Goal: Register for event/course

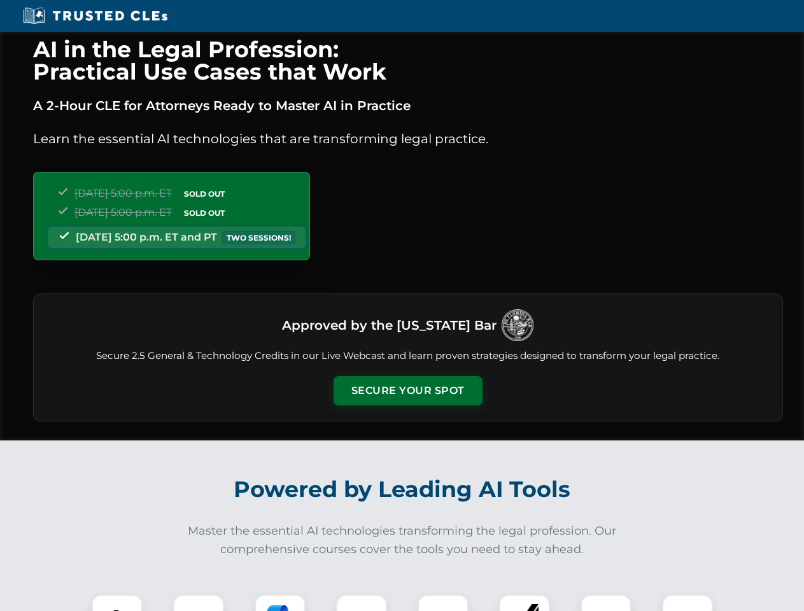
click at [407, 391] on button "Secure Your Spot" at bounding box center [408, 390] width 149 height 29
click at [117, 603] on img at bounding box center [117, 620] width 37 height 37
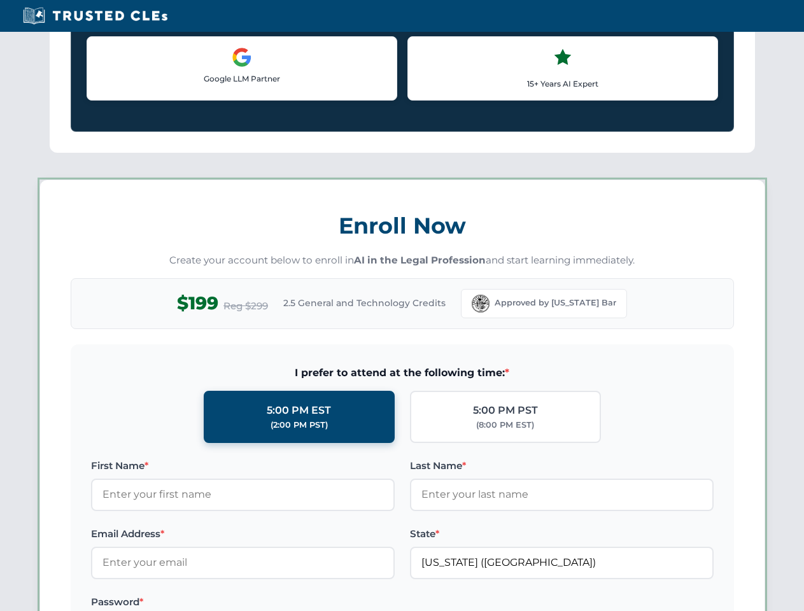
click at [362, 603] on label "Password *" at bounding box center [243, 602] width 304 height 15
